Goal: Complete application form

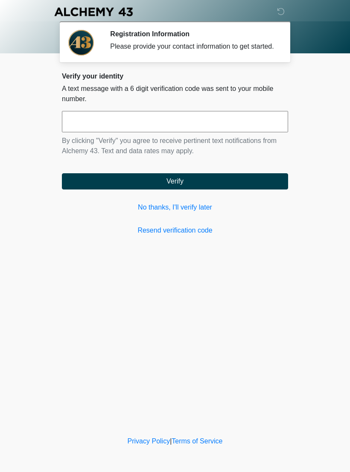
click at [75, 132] on input "text" at bounding box center [175, 121] width 226 height 21
type input "******"
click at [254, 190] on button "Verify" at bounding box center [175, 181] width 226 height 16
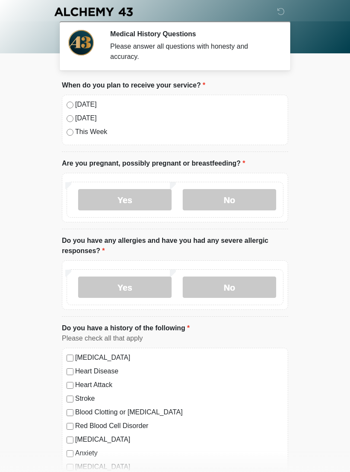
click at [72, 99] on div "[DATE]" at bounding box center [175, 104] width 217 height 10
click at [263, 199] on label "No" at bounding box center [229, 199] width 93 height 21
click at [256, 291] on label "No" at bounding box center [229, 287] width 93 height 21
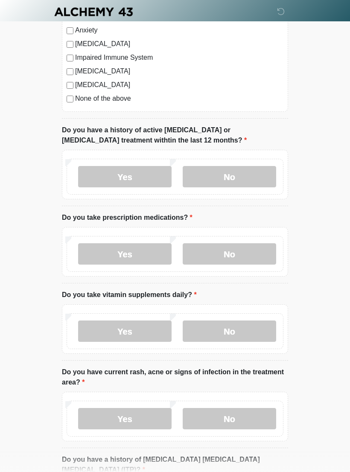
scroll to position [437, 0]
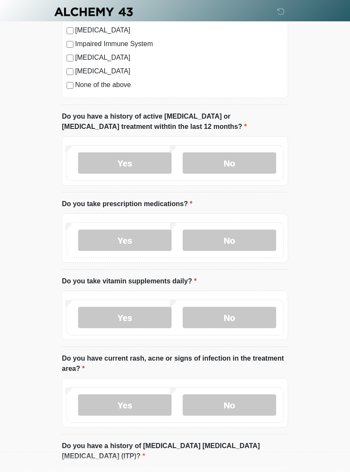
click at [266, 164] on label "No" at bounding box center [229, 162] width 93 height 21
click at [94, 244] on label "Yes" at bounding box center [124, 240] width 93 height 21
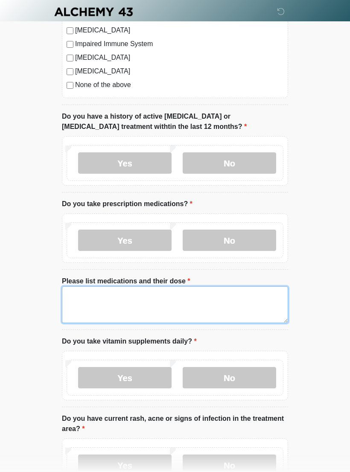
click at [92, 298] on textarea "Please list medications and their dose" at bounding box center [175, 304] width 226 height 37
type textarea "*"
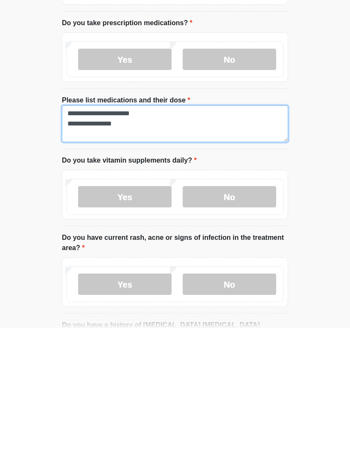
scroll to position [475, 0]
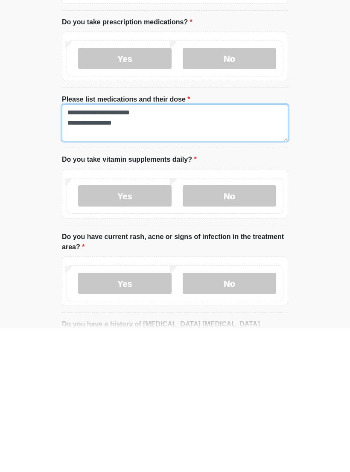
type textarea "**********"
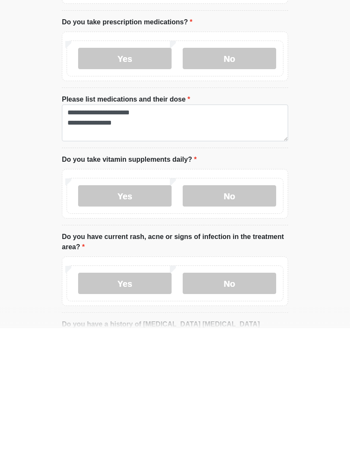
click at [122, 329] on label "Yes" at bounding box center [124, 339] width 93 height 21
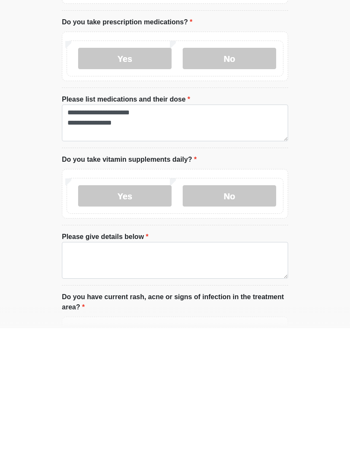
scroll to position [619, 0]
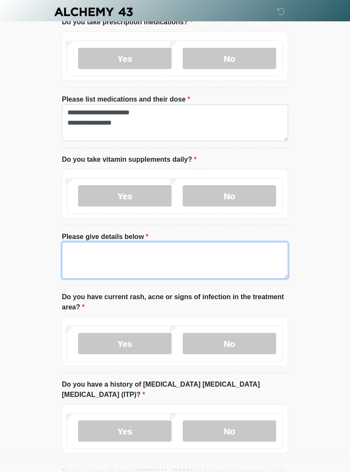
click at [83, 247] on textarea "Please give details below" at bounding box center [175, 260] width 226 height 37
type textarea "*"
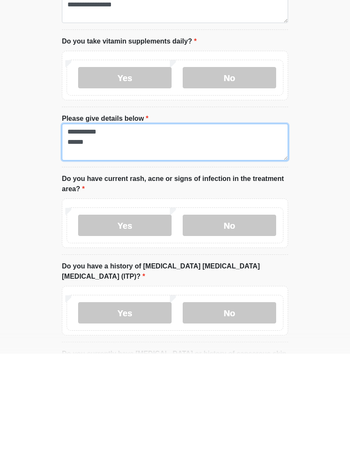
type textarea "**********"
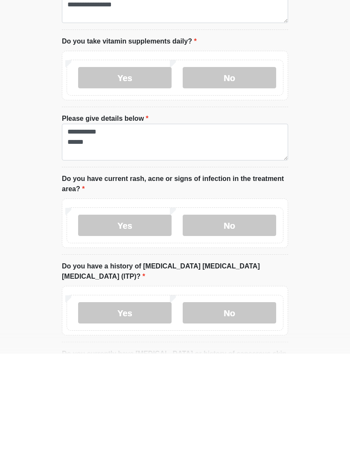
click at [267, 333] on label "No" at bounding box center [229, 343] width 93 height 21
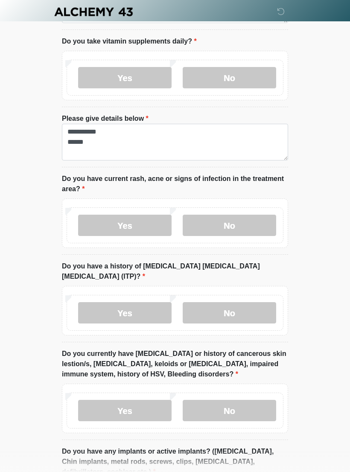
click at [264, 305] on label "No" at bounding box center [229, 312] width 93 height 21
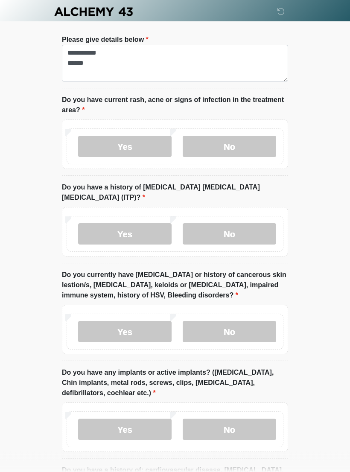
click at [255, 321] on label "No" at bounding box center [229, 331] width 93 height 21
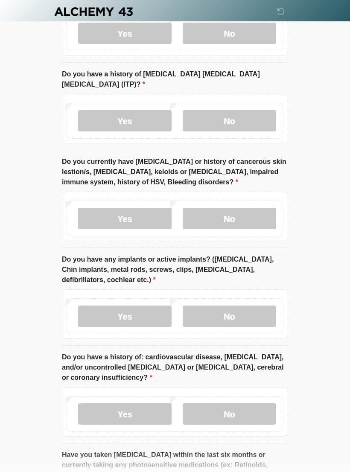
scroll to position [930, 0]
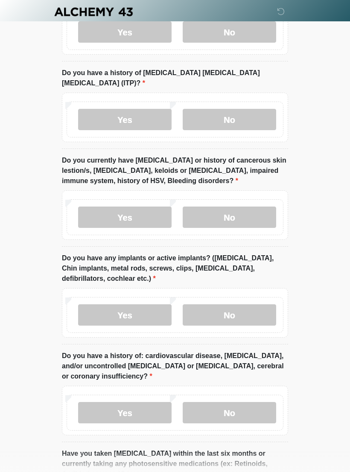
click at [260, 307] on label "No" at bounding box center [229, 314] width 93 height 21
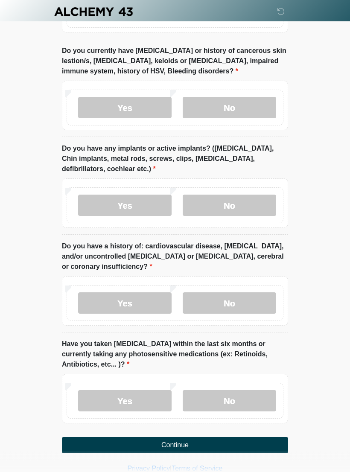
scroll to position [1041, 0]
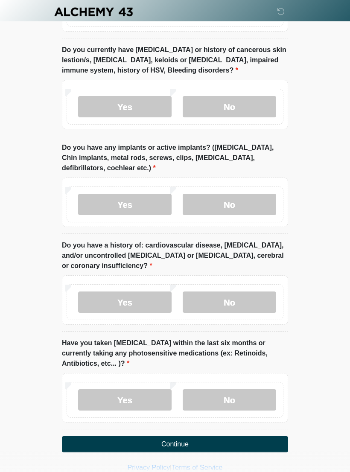
click at [252, 292] on label "No" at bounding box center [229, 302] width 93 height 21
click at [248, 396] on label "No" at bounding box center [229, 399] width 93 height 21
click at [263, 436] on button "Continue" at bounding box center [175, 444] width 226 height 16
click at [256, 436] on button "Continue" at bounding box center [175, 444] width 226 height 16
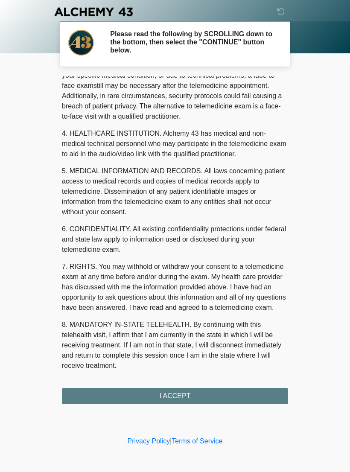
scroll to position [194, 0]
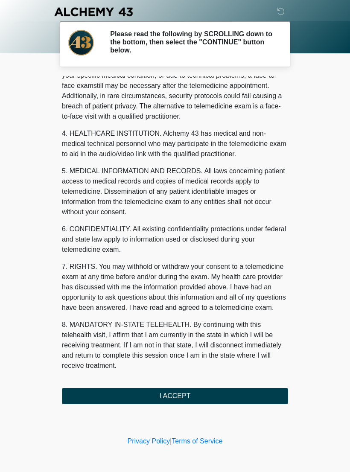
click at [263, 402] on button "I ACCEPT" at bounding box center [175, 396] width 226 height 16
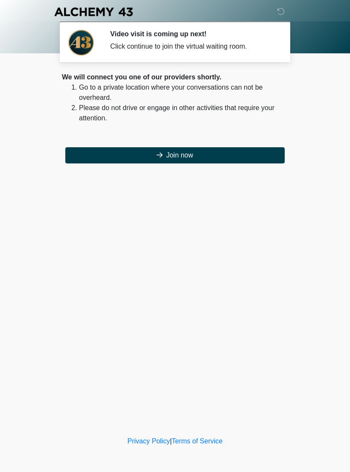
click at [247, 156] on button "Join now" at bounding box center [174, 155] width 219 height 16
click at [162, 156] on button "Join now" at bounding box center [174, 155] width 219 height 16
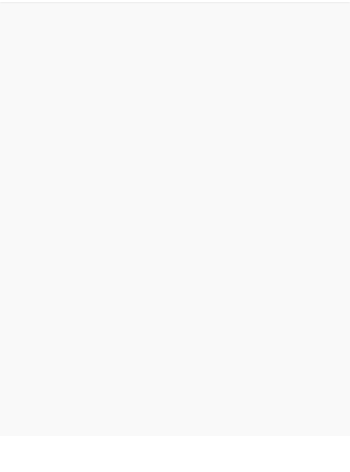
scroll to position [3, 0]
